Goal: Information Seeking & Learning: Learn about a topic

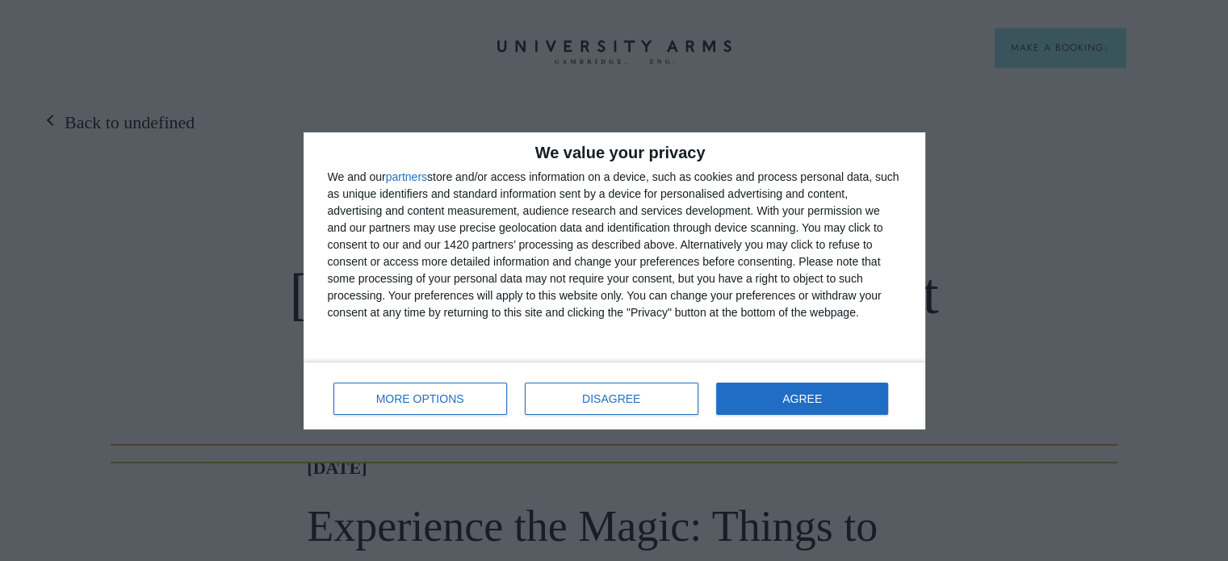
scroll to position [39, 0]
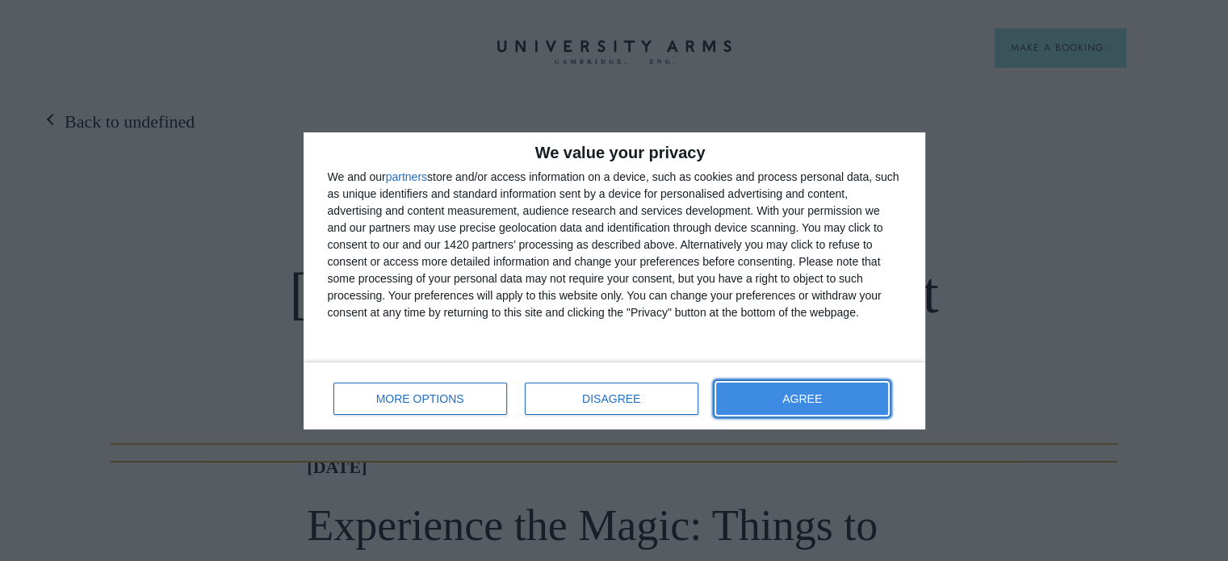
click at [780, 403] on button "AGREE" at bounding box center [802, 399] width 173 height 32
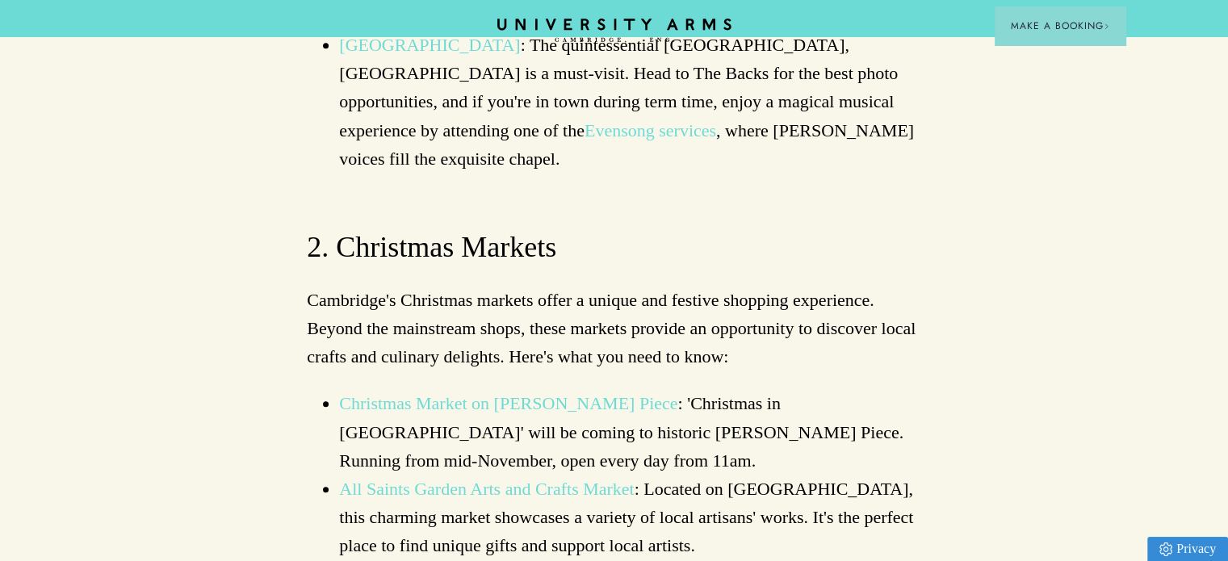
scroll to position [1480, 0]
click at [573, 477] on link "All Saints Garden Arts and Crafts Market" at bounding box center [486, 487] width 295 height 20
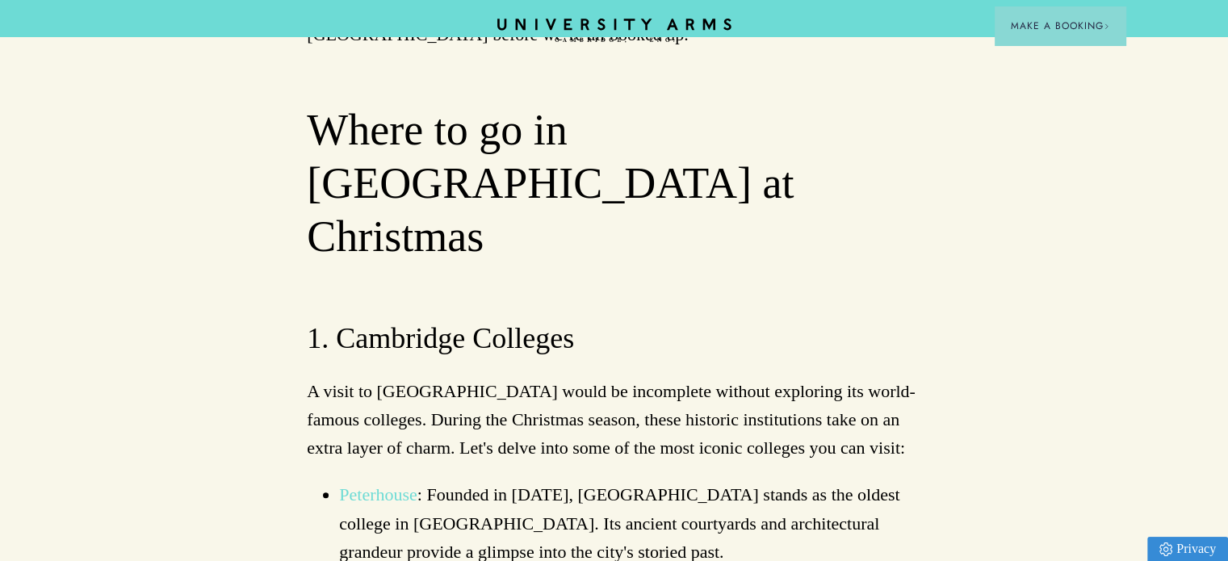
scroll to position [0, 0]
